Goal: Transaction & Acquisition: Download file/media

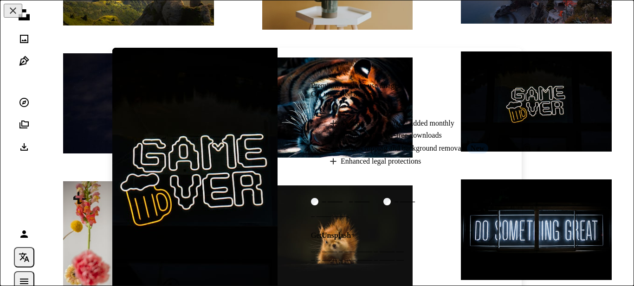
scroll to position [616, 0]
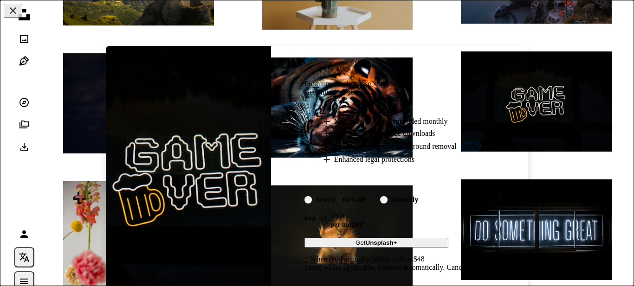
click at [80, 110] on div "An X shape Premium, ready to use images. Get unlimited access. A plus sign Memb…" at bounding box center [317, 143] width 634 height 286
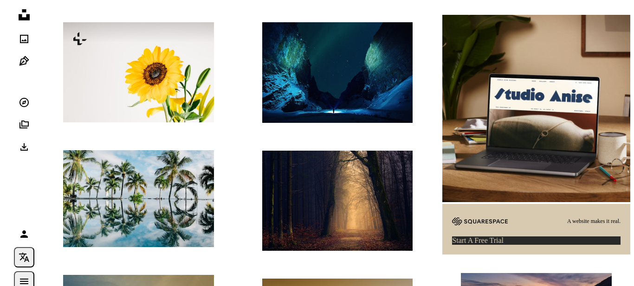
scroll to position [265, 0]
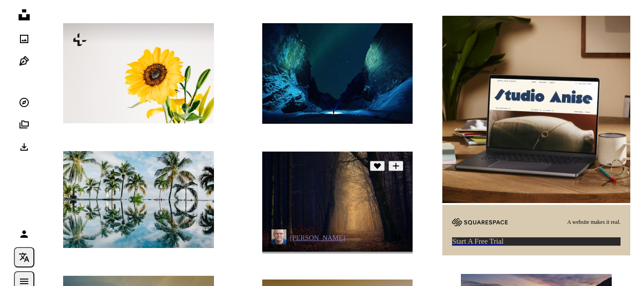
click at [330, 191] on img at bounding box center [337, 202] width 151 height 100
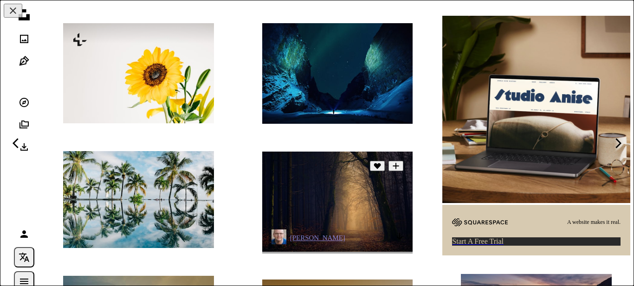
click at [335, 190] on div "An X shape Chevron left Chevron right" at bounding box center [317, 143] width 634 height 286
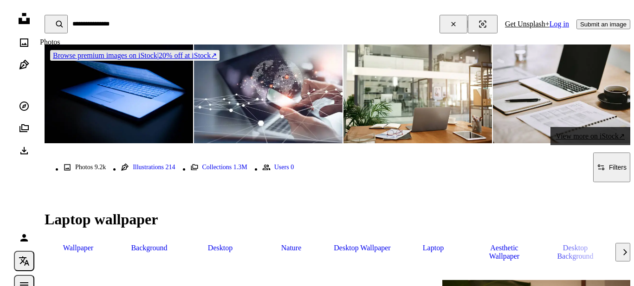
click at [23, 46] on icon "Photos" at bounding box center [24, 43] width 8 height 8
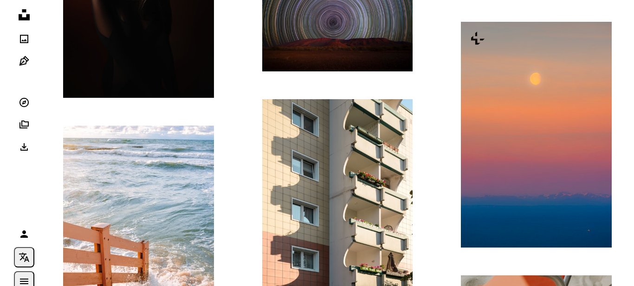
scroll to position [2680, 0]
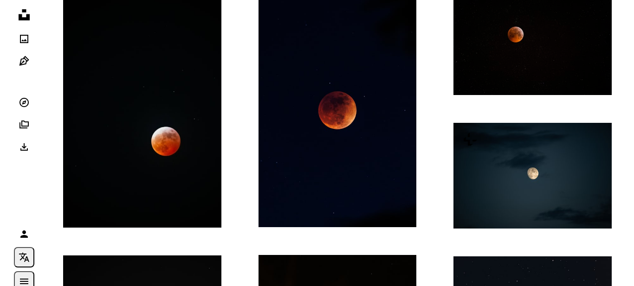
scroll to position [849, 0]
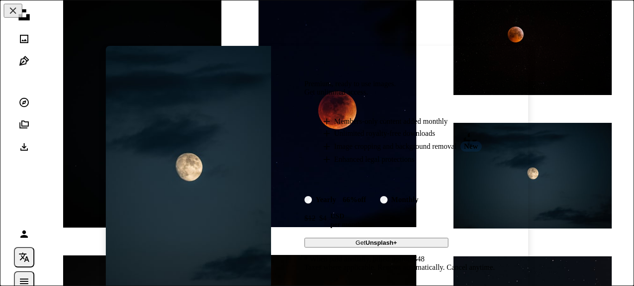
click at [519, 183] on div "Premium, ready to use images. Get unlimited access. A plus sign Members-only co…" at bounding box center [400, 173] width 258 height 254
click at [387, 247] on strong "Unsplash+" at bounding box center [382, 243] width 32 height 7
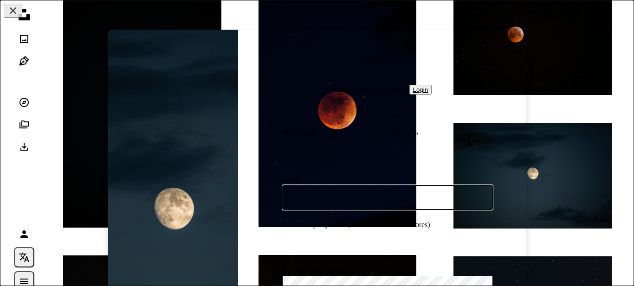
click at [482, 193] on input "Email" at bounding box center [388, 198] width 210 height 24
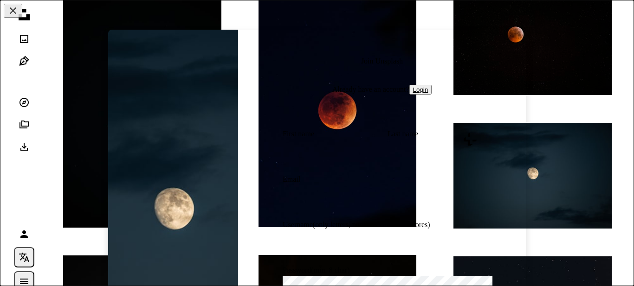
click at [518, 113] on div "Join Unsplash Already have an account? Login First name Last name Email Usernam…" at bounding box center [382, 217] width 288 height 375
click at [540, 196] on div "An X shape Join Unsplash Already have an account? Login First name Last name Em…" at bounding box center [317, 143] width 634 height 286
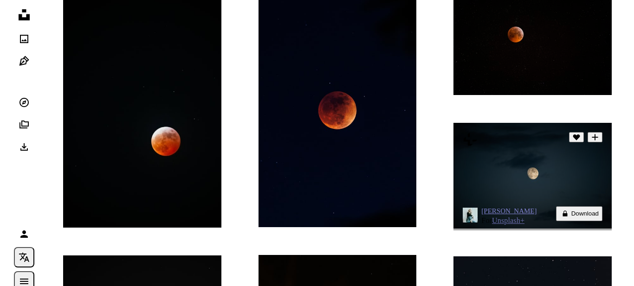
click at [577, 207] on button "A lock Download" at bounding box center [579, 214] width 46 height 15
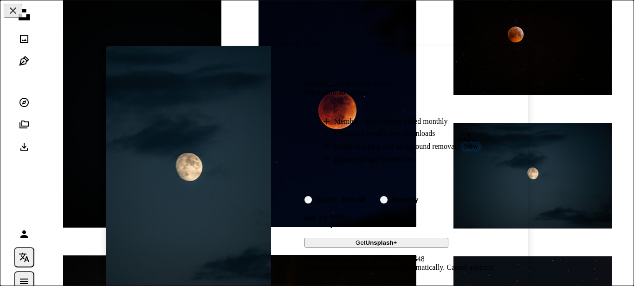
click at [208, 188] on img at bounding box center [188, 173] width 165 height 254
